Goal: Find specific page/section: Find specific page/section

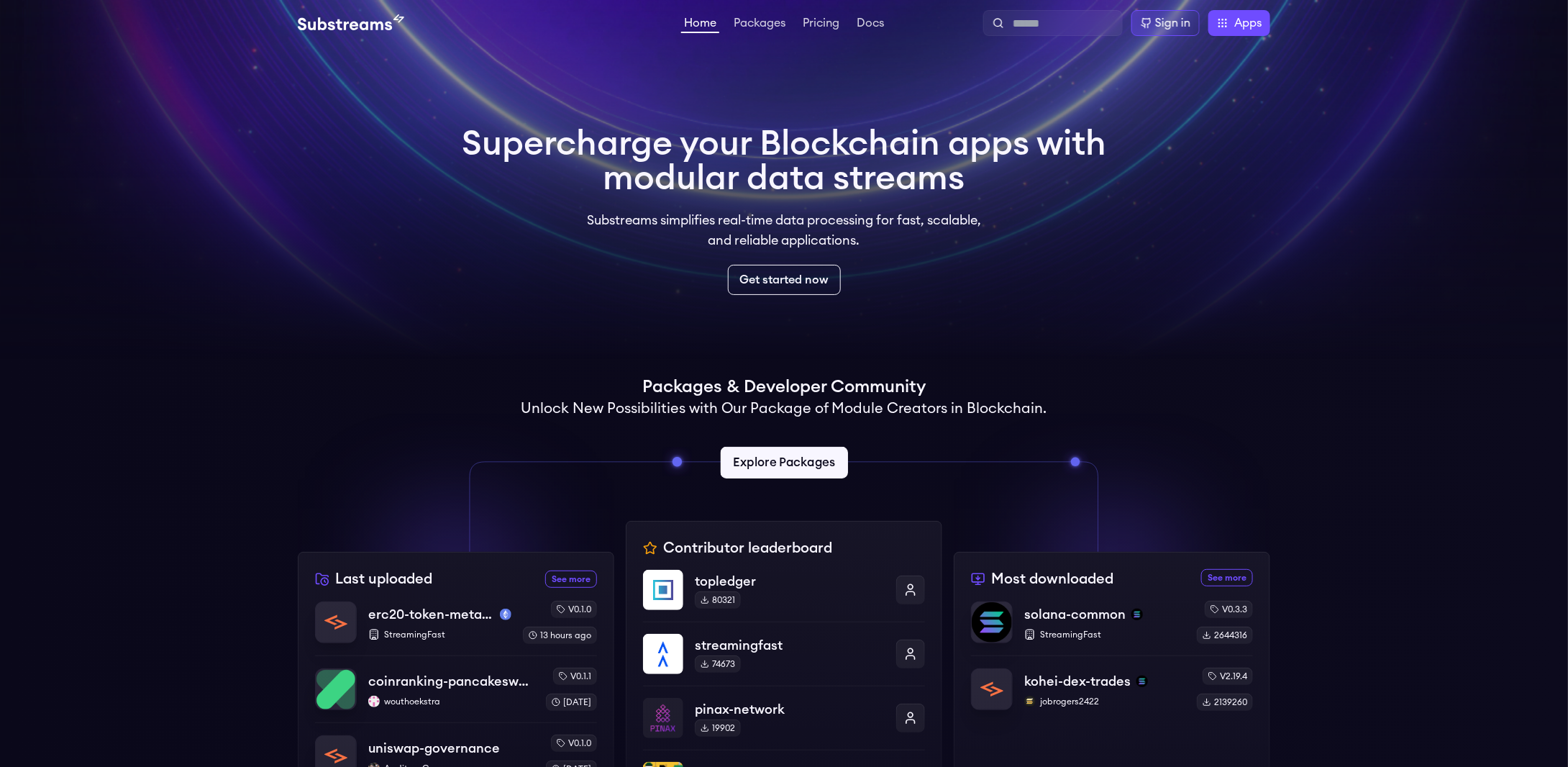
click at [792, 458] on link "Explore Packages" at bounding box center [783, 462] width 128 height 32
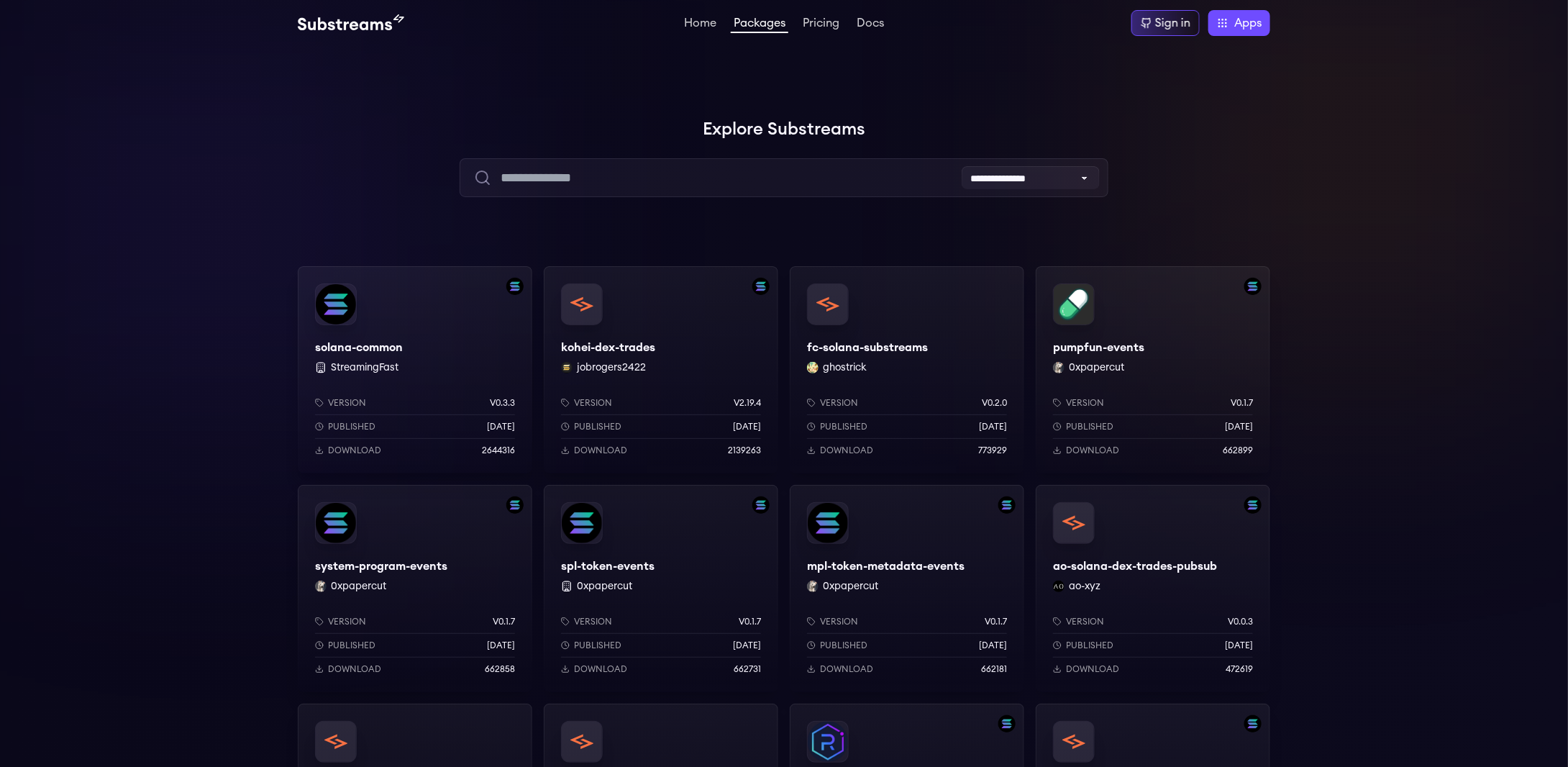
drag, startPoint x: 158, startPoint y: 413, endPoint x: 152, endPoint y: 494, distance: 81.2
click at [158, 417] on div at bounding box center [216, 216] width 431 height 431
drag, startPoint x: 149, startPoint y: 516, endPoint x: 136, endPoint y: 467, distance: 50.7
drag, startPoint x: 136, startPoint y: 455, endPoint x: 707, endPoint y: 262, distance: 602.7
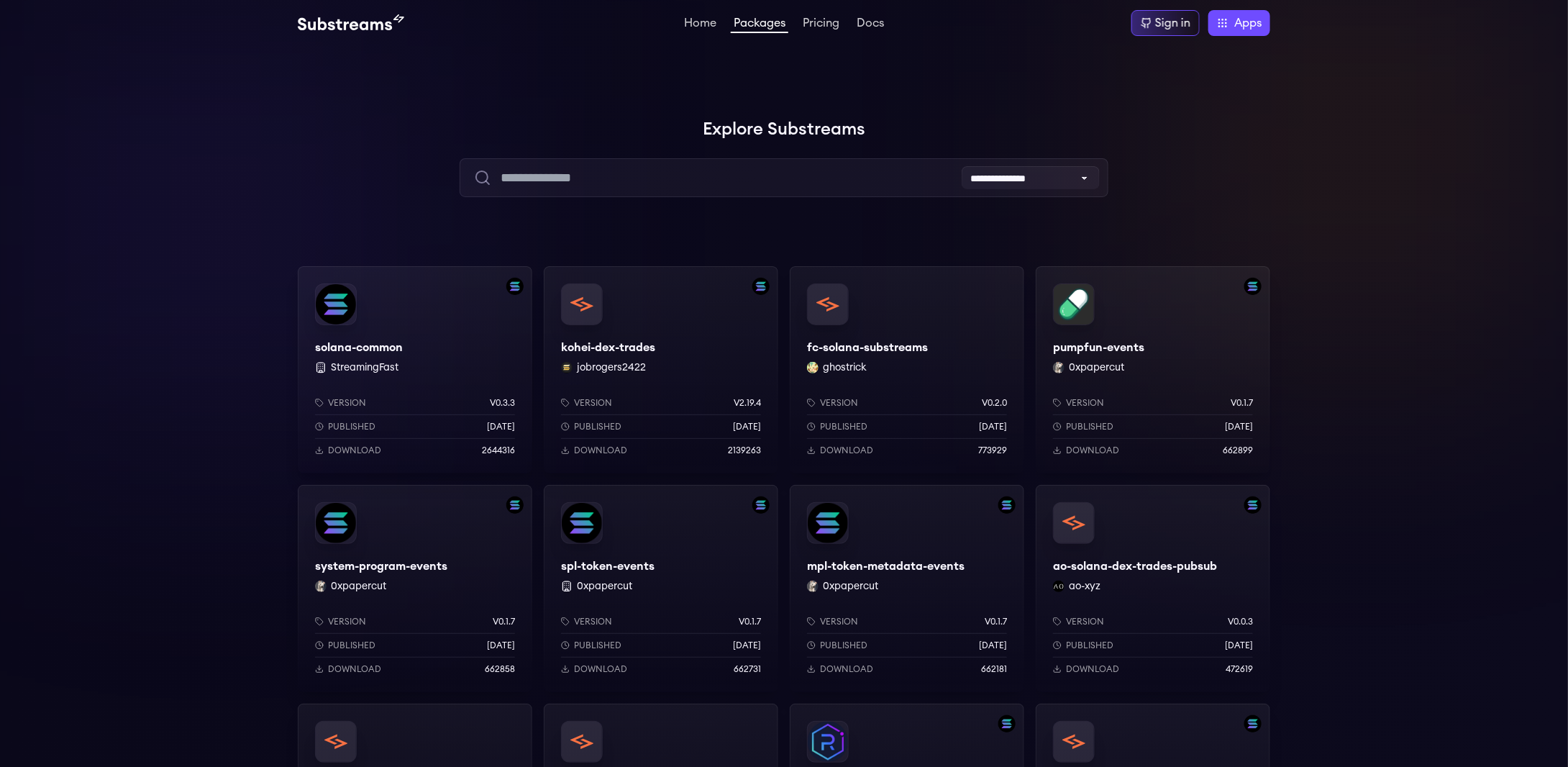
click at [1002, 177] on select "**********" at bounding box center [1030, 177] width 138 height 23
drag, startPoint x: 1425, startPoint y: 232, endPoint x: 1373, endPoint y: 231, distance: 52.0
click at [1424, 232] on div at bounding box center [1352, 144] width 431 height 431
